Goal: Book appointment/travel/reservation

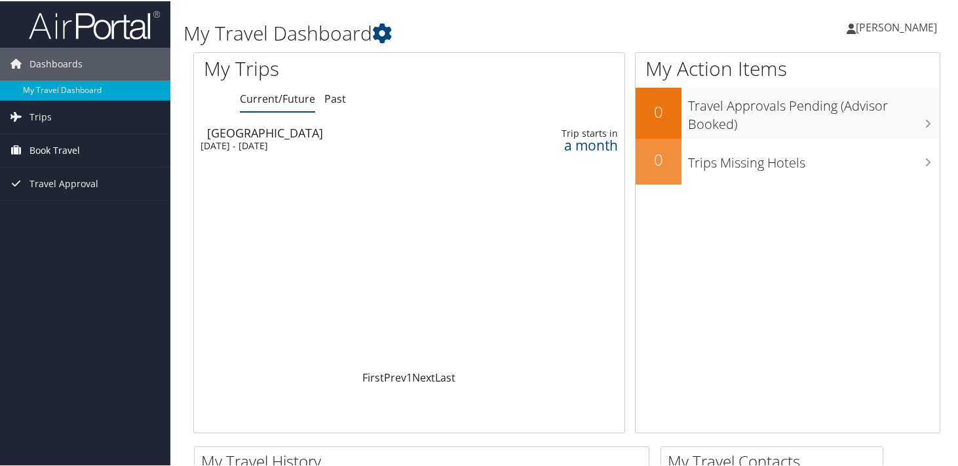
click at [49, 162] on span "Book Travel" at bounding box center [54, 149] width 50 height 33
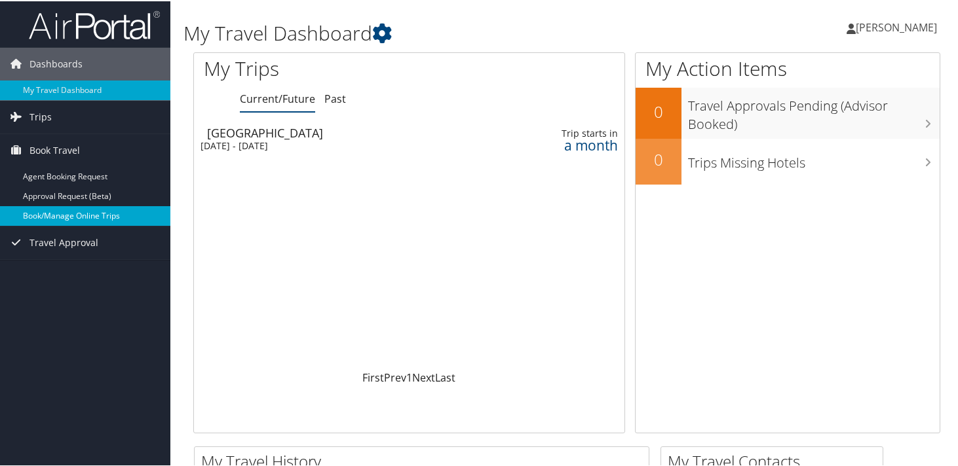
click at [75, 216] on link "Book/Manage Online Trips" at bounding box center [85, 215] width 170 height 20
